Goal: Use online tool/utility: Use online tool/utility

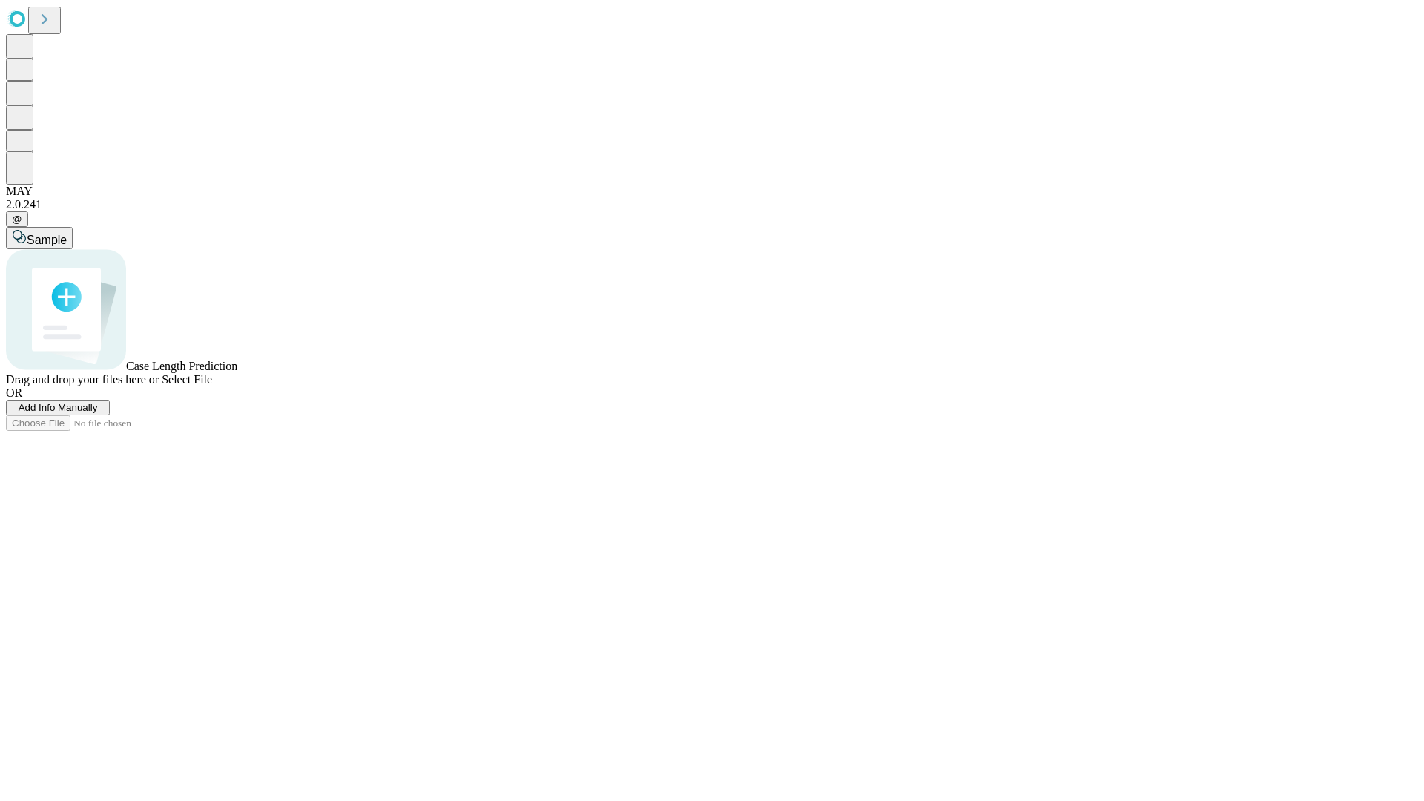
click at [98, 413] on span "Add Info Manually" at bounding box center [58, 407] width 79 height 11
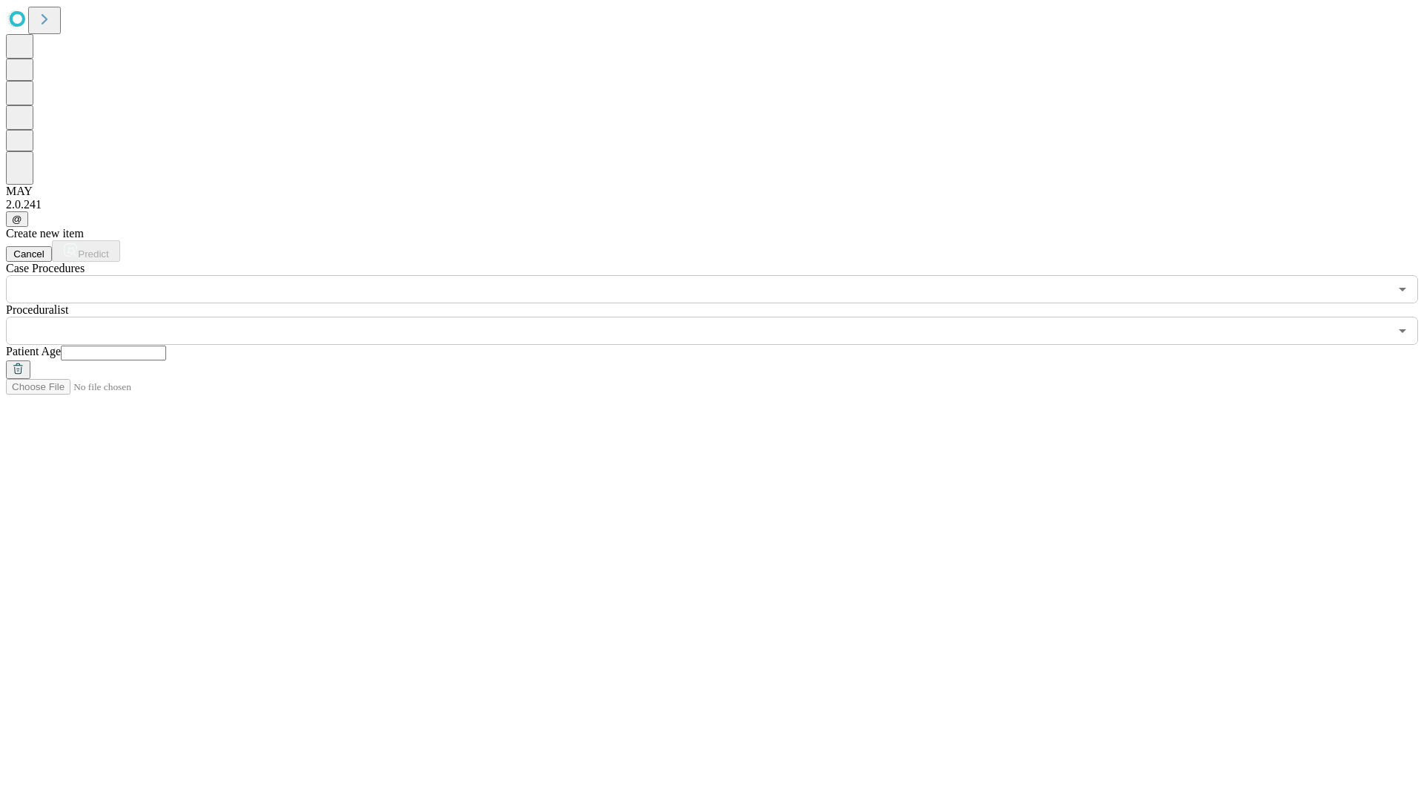
click at [166, 346] on input "text" at bounding box center [113, 353] width 105 height 15
type input "**"
click at [722, 317] on input "text" at bounding box center [697, 331] width 1383 height 28
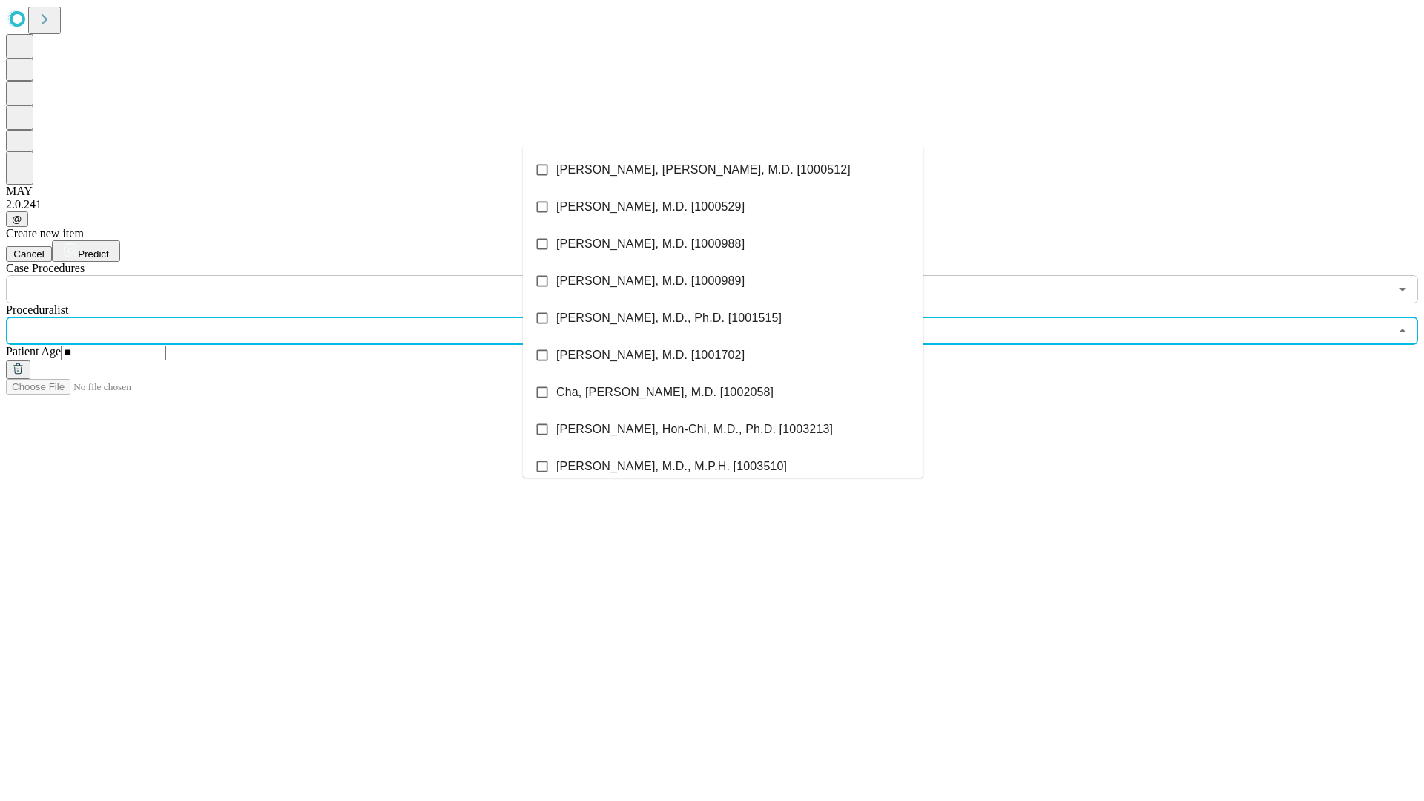
click at [723, 170] on li "[PERSON_NAME], [PERSON_NAME], M.D. [1000512]" at bounding box center [723, 169] width 401 height 37
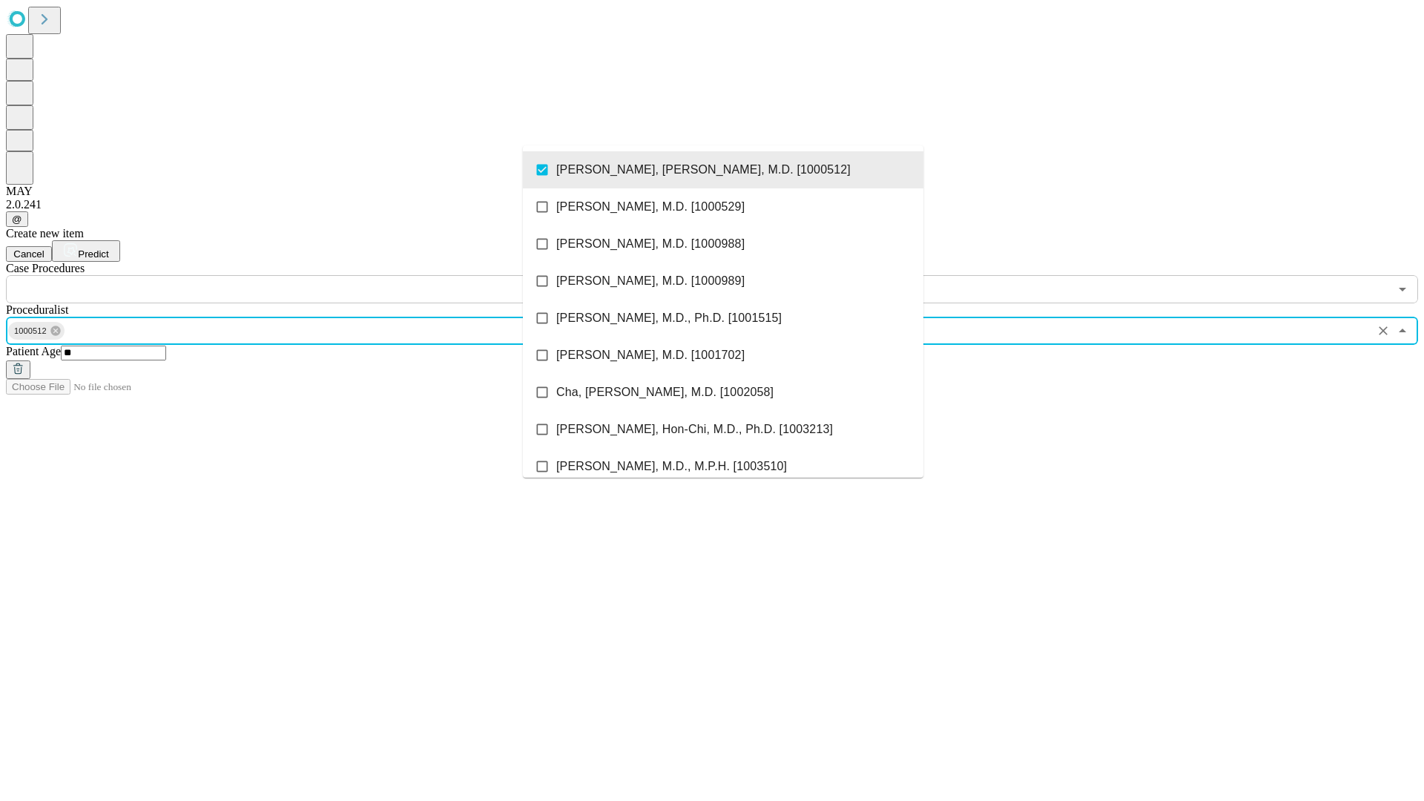
click at [312, 275] on input "text" at bounding box center [697, 289] width 1383 height 28
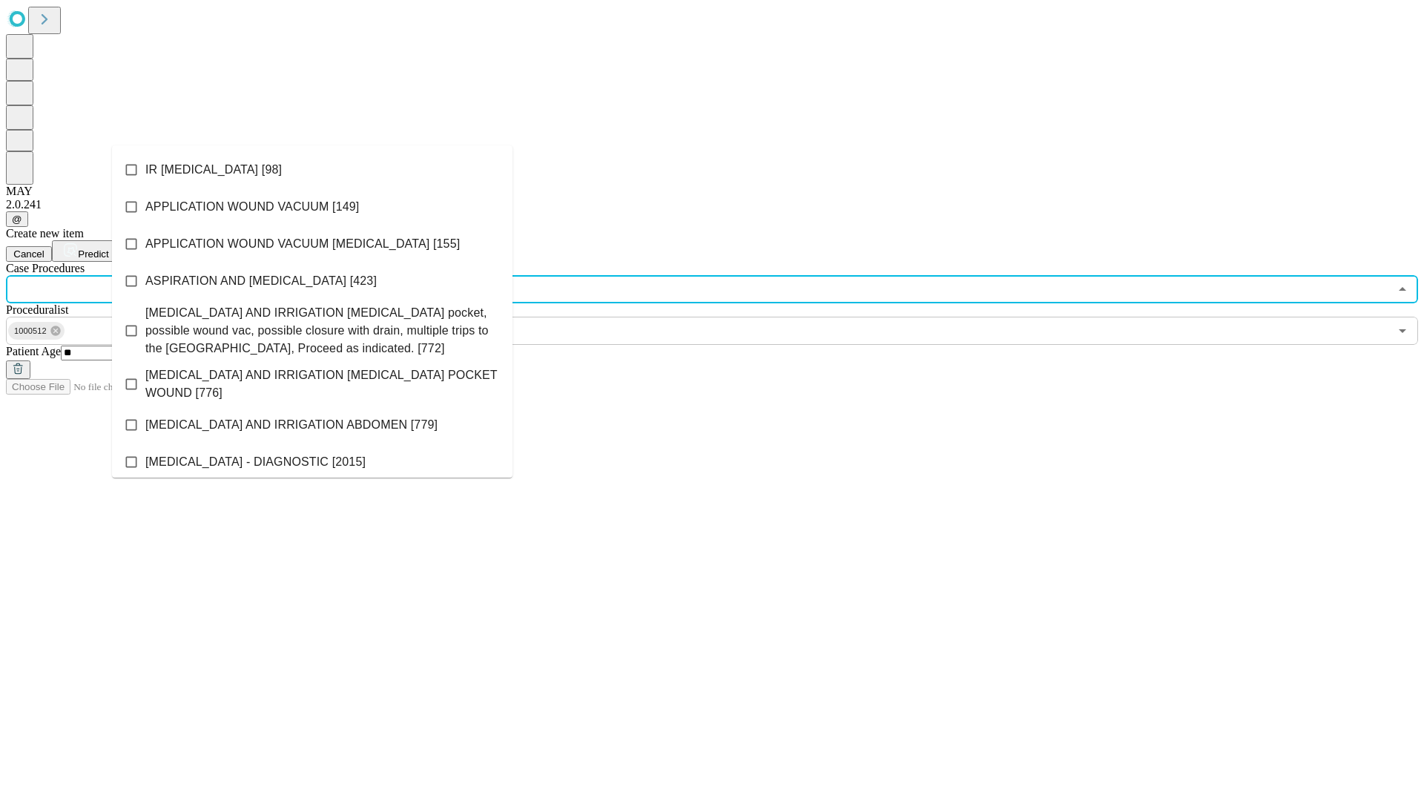
click at [312, 170] on li "IR [MEDICAL_DATA] [98]" at bounding box center [312, 169] width 401 height 37
click at [108, 248] on span "Predict" at bounding box center [93, 253] width 30 height 11
